Goal: Find specific page/section: Find specific page/section

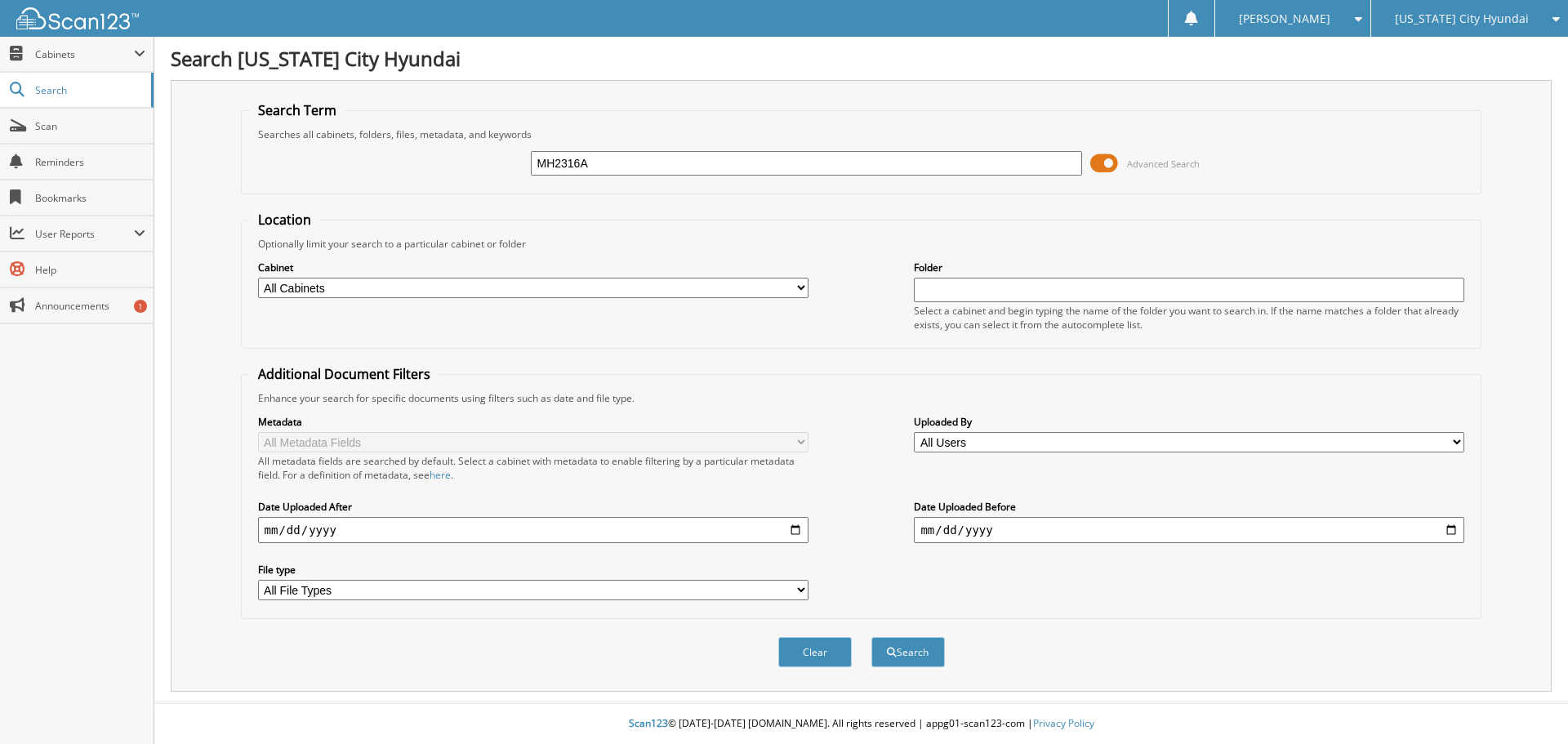
type input "MH2316A"
click at [871, 637] on button "Search" at bounding box center [908, 652] width 73 height 30
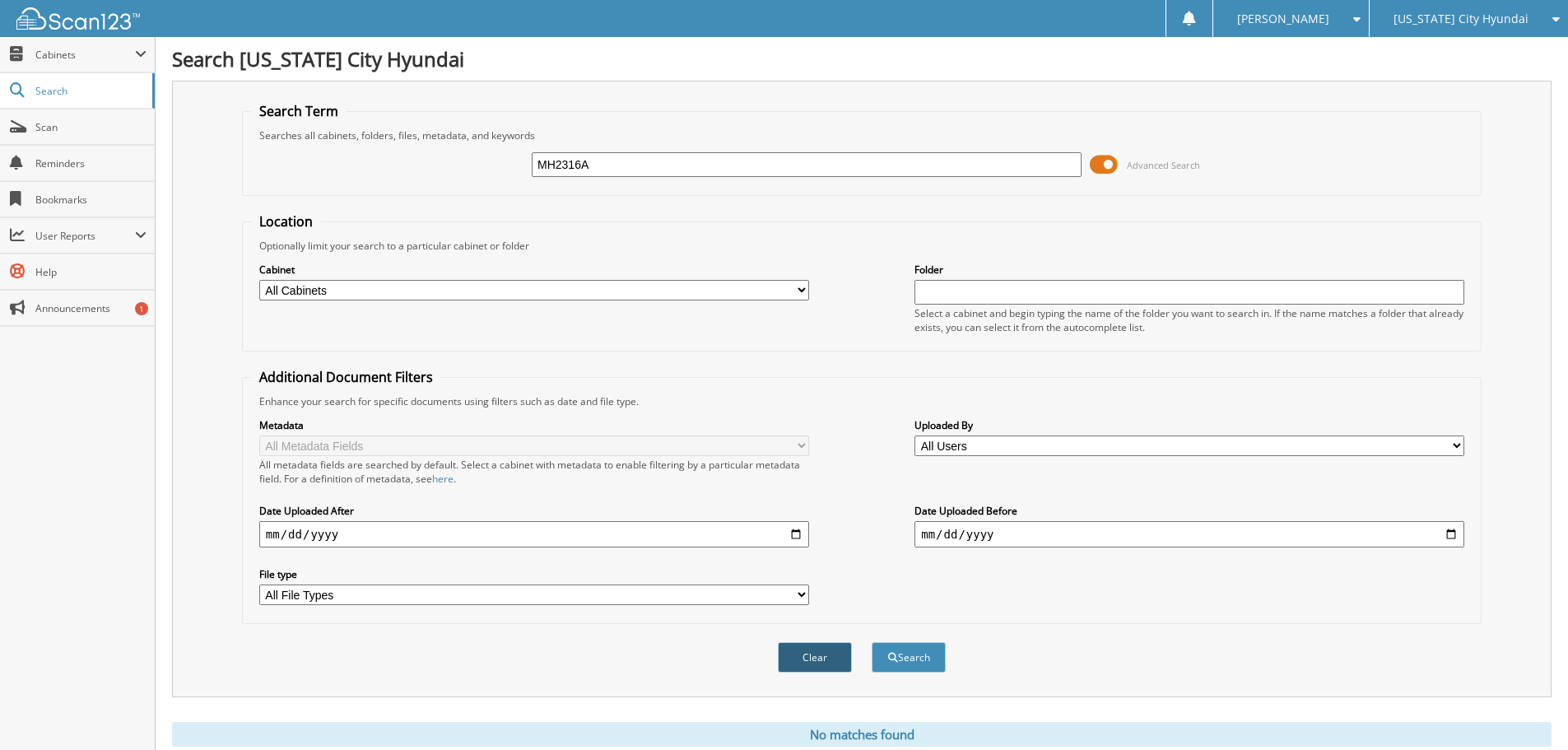
drag, startPoint x: 836, startPoint y: 653, endPoint x: 825, endPoint y: 657, distance: 11.7
click at [835, 653] on button "Clear" at bounding box center [815, 657] width 74 height 31
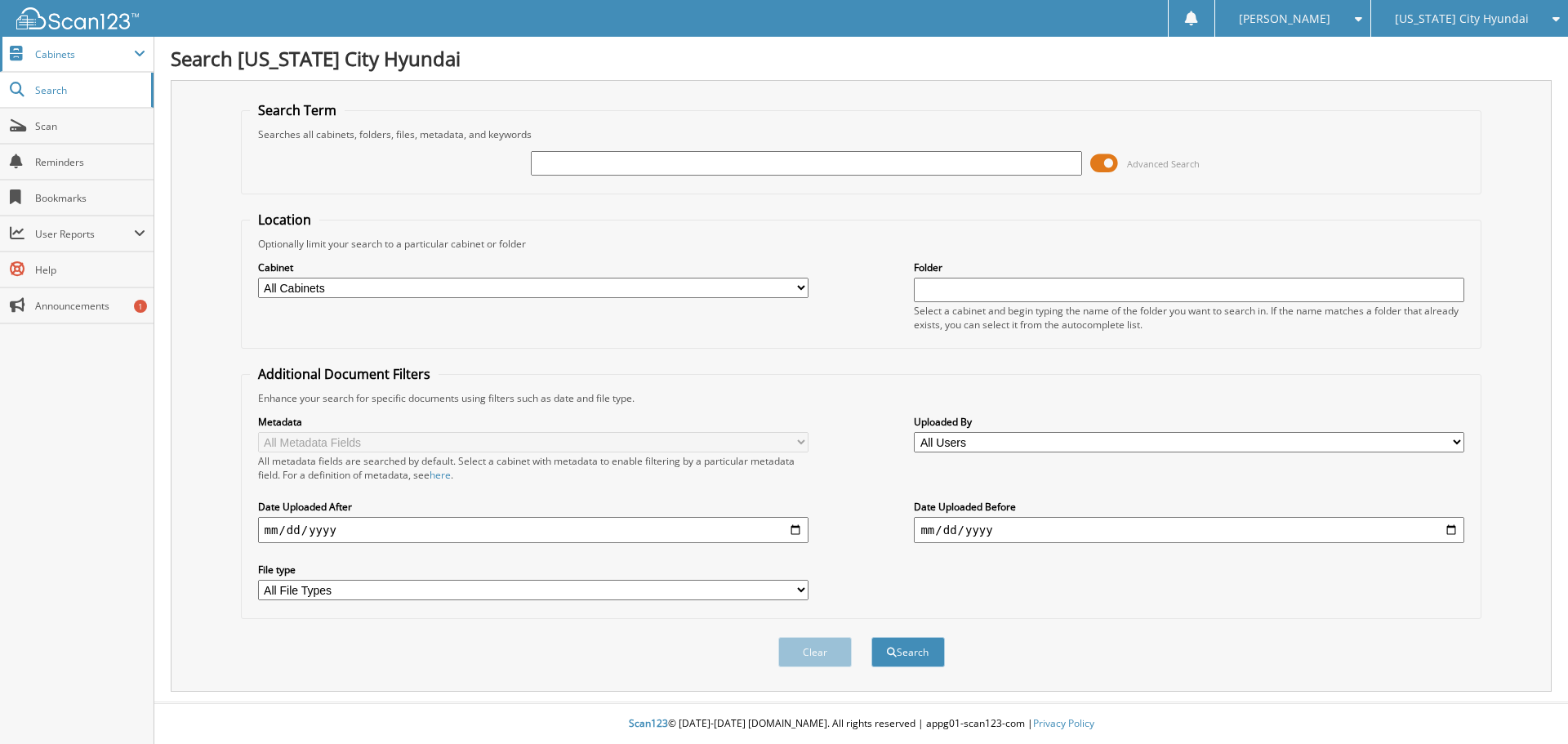
click at [66, 52] on span "Cabinets" at bounding box center [84, 55] width 99 height 14
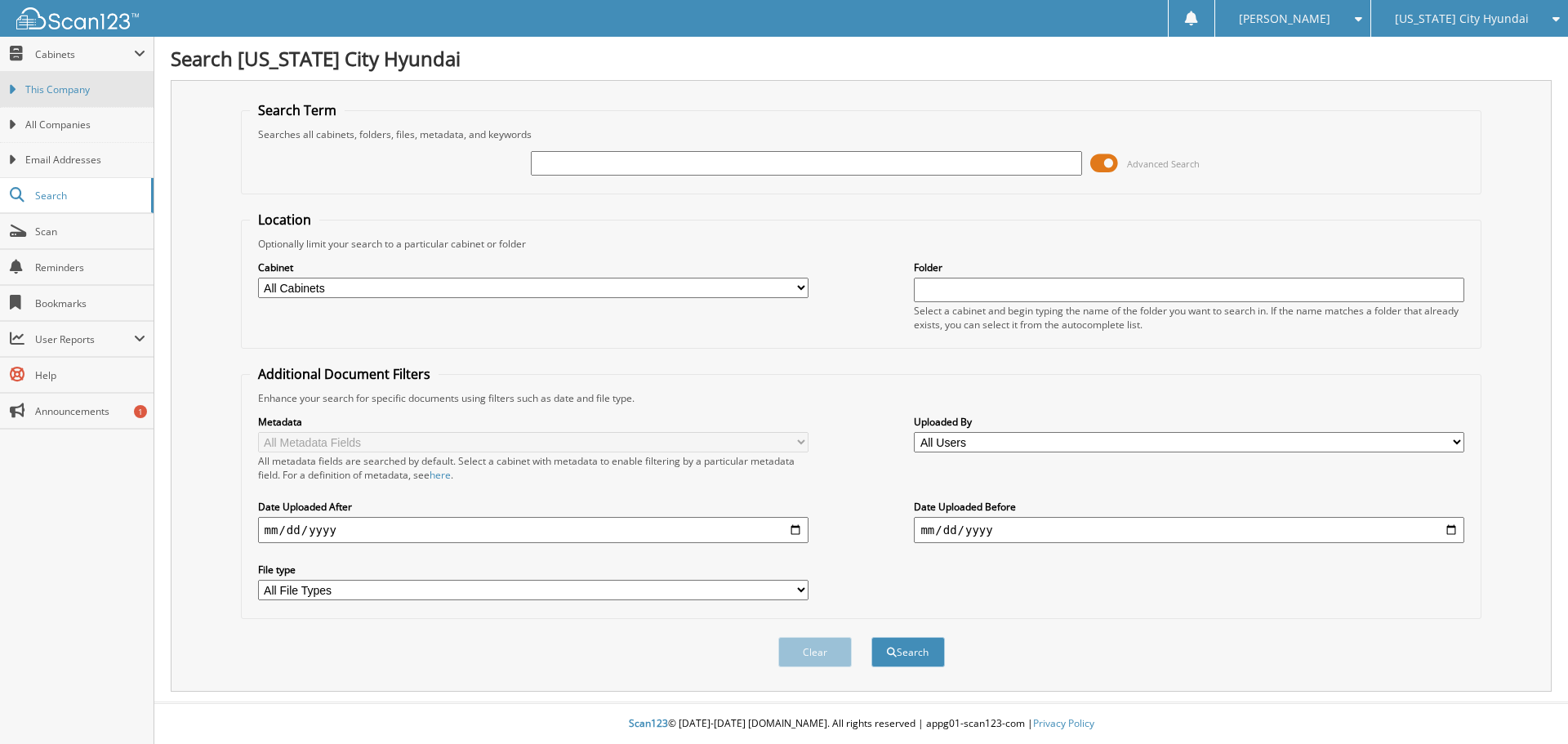
click at [62, 92] on span "This Company" at bounding box center [85, 90] width 120 height 14
